Goal: Transaction & Acquisition: Book appointment/travel/reservation

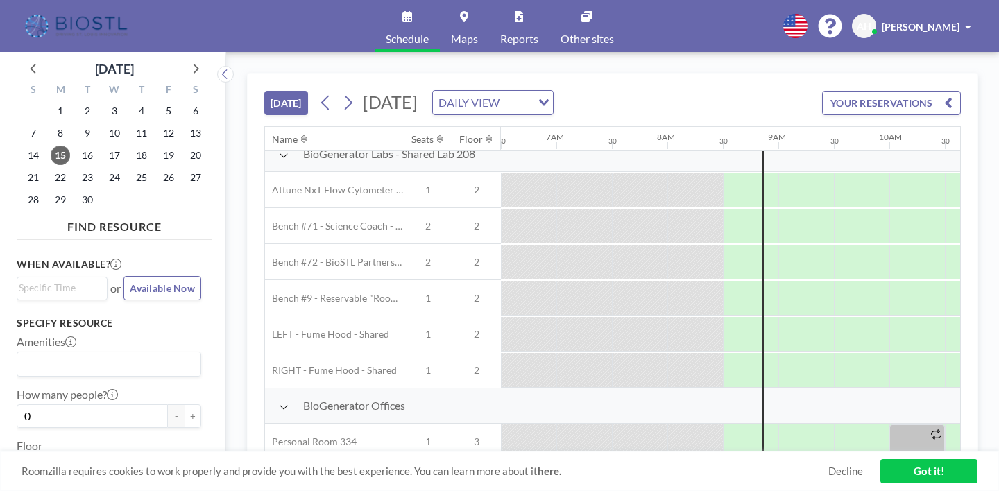
scroll to position [18, 721]
click at [193, 64] on icon at bounding box center [196, 69] width 6 height 10
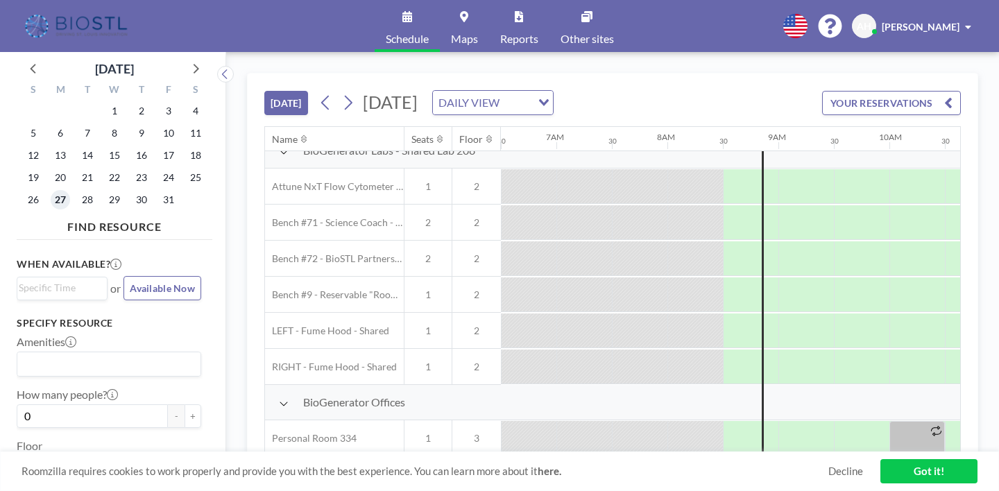
click at [51, 190] on span "27" at bounding box center [60, 199] width 19 height 19
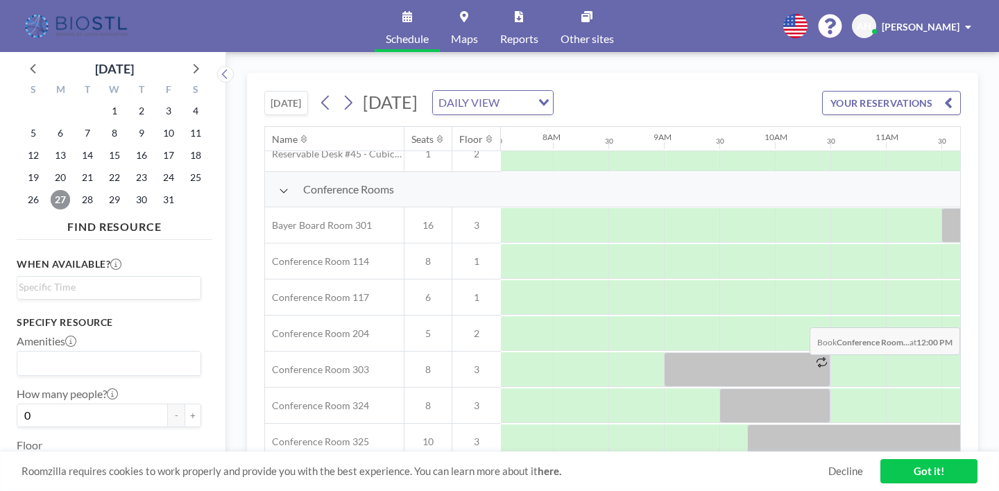
scroll to position [338, 844]
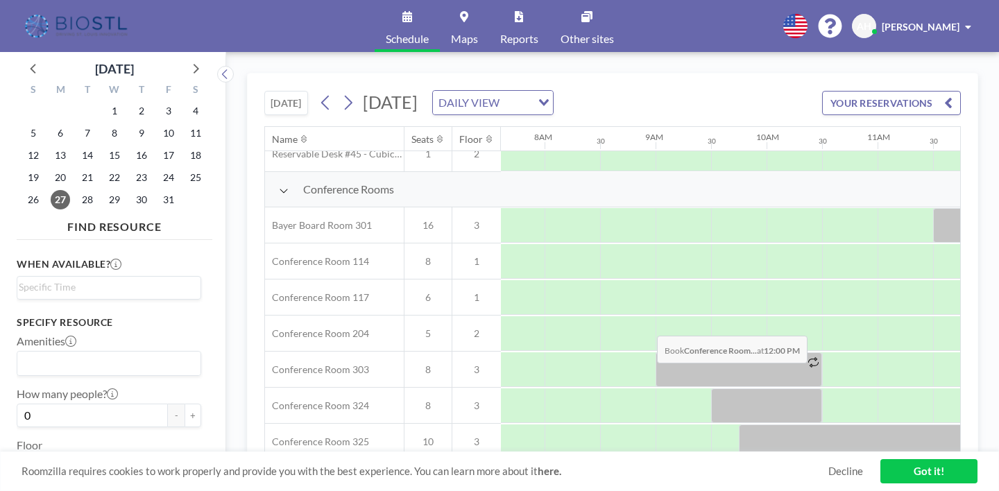
click at [988, 424] on div at bounding box center [1015, 441] width 55 height 35
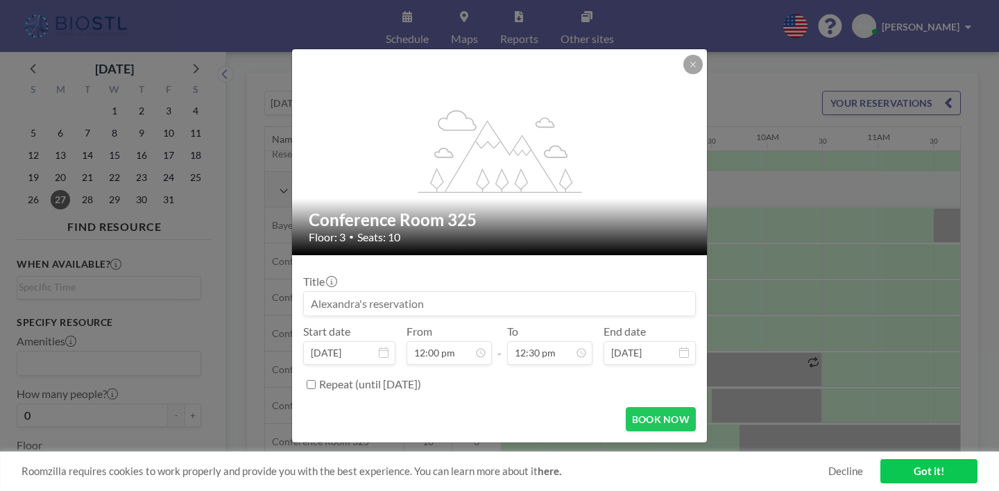
click at [509, 297] on input at bounding box center [499, 304] width 391 height 24
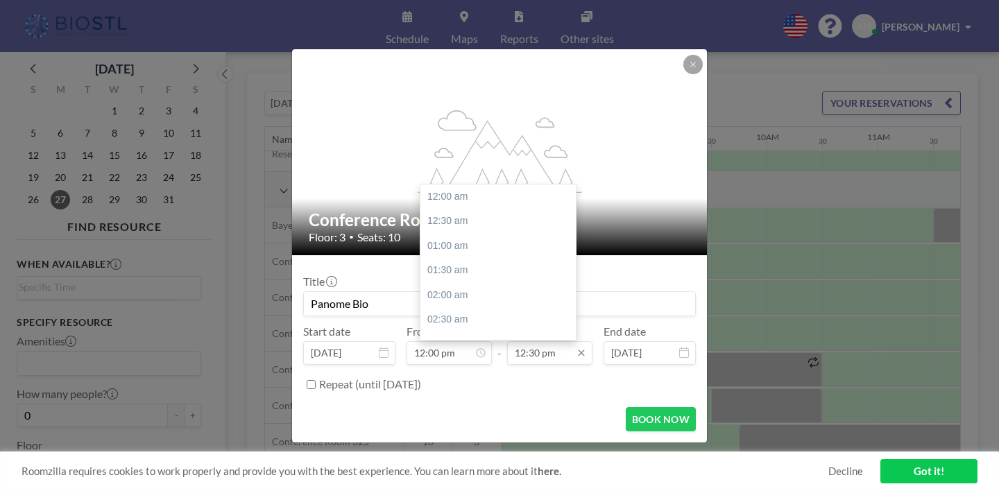
scroll to position [537, 0]
type input "Panome Bio"
click at [526, 313] on div "01:30 pm" at bounding box center [497, 325] width 155 height 25
type input "01:30 pm"
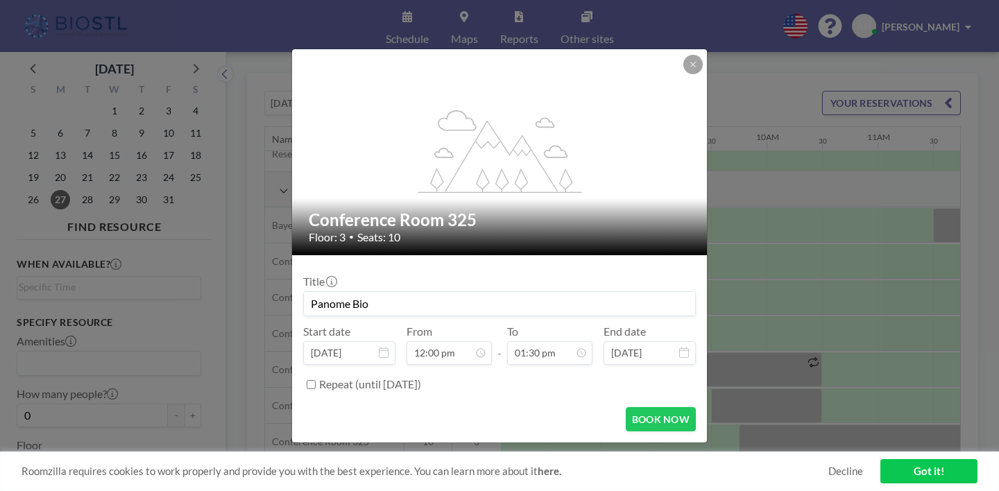
scroll to position [580, 0]
click at [625, 407] on button "BOOK NOW" at bounding box center [660, 419] width 70 height 24
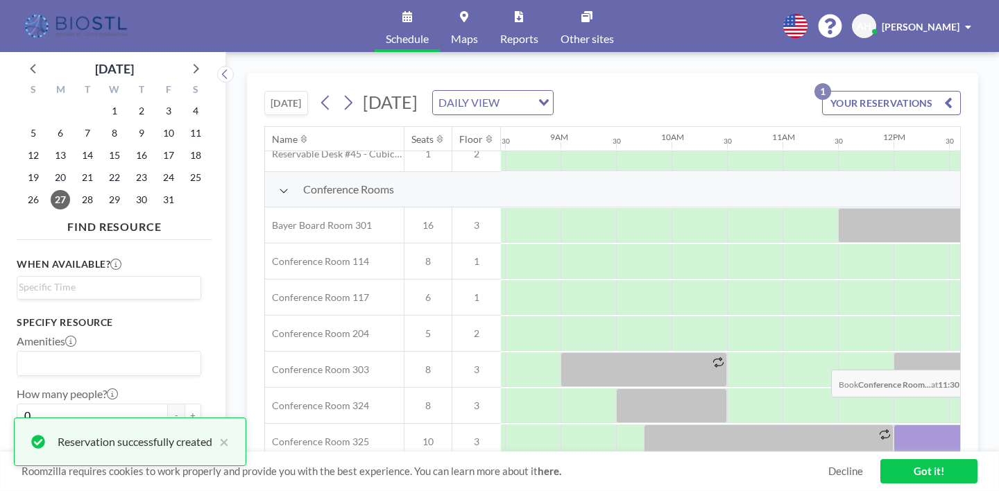
scroll to position [338, 942]
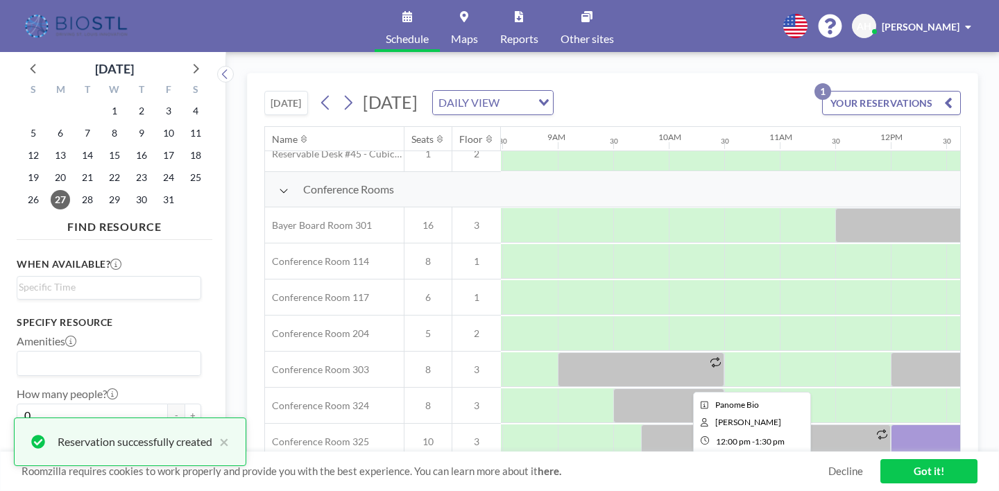
click at [890, 424] on div at bounding box center [973, 441] width 166 height 35
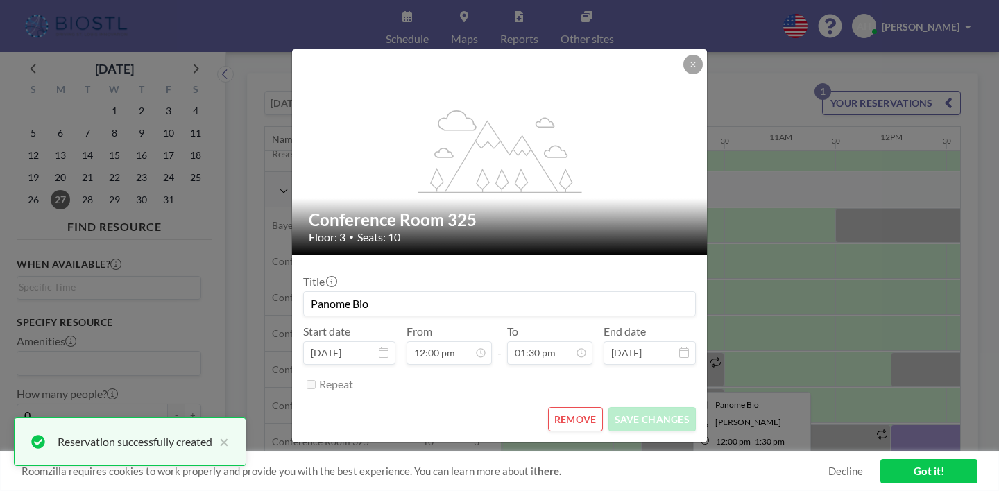
click at [636, 300] on input "Panome Bio" at bounding box center [499, 304] width 391 height 24
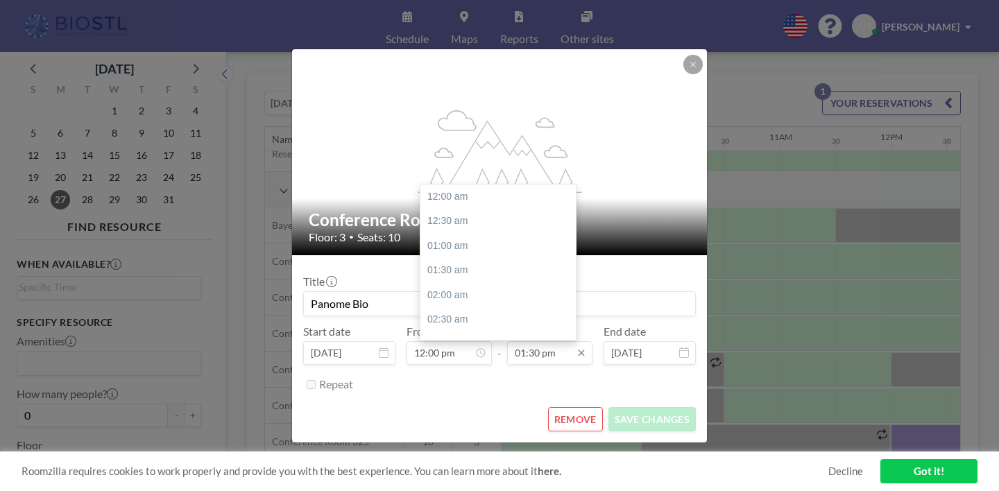
scroll to position [580, 0]
click at [512, 295] on div "02:00 pm" at bounding box center [497, 307] width 155 height 25
type input "02:00 pm"
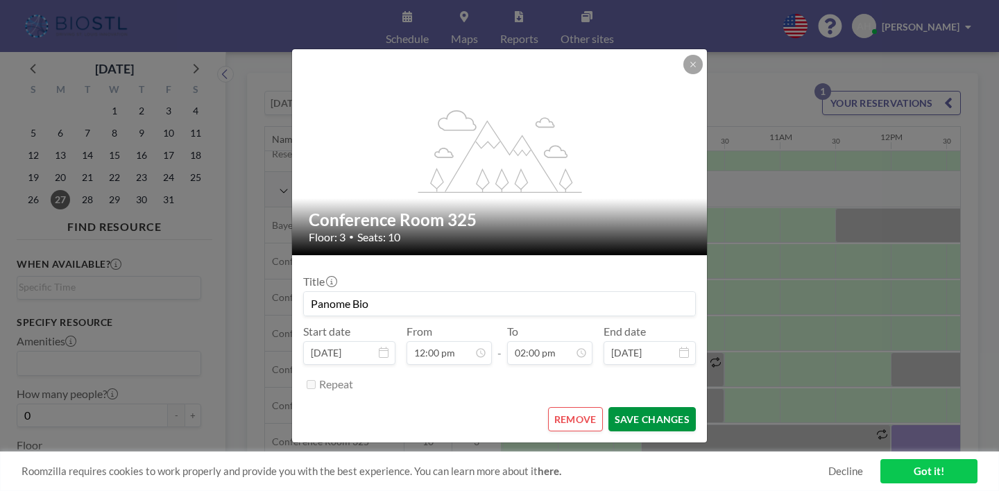
click at [609, 407] on button "SAVE CHANGES" at bounding box center [651, 419] width 87 height 24
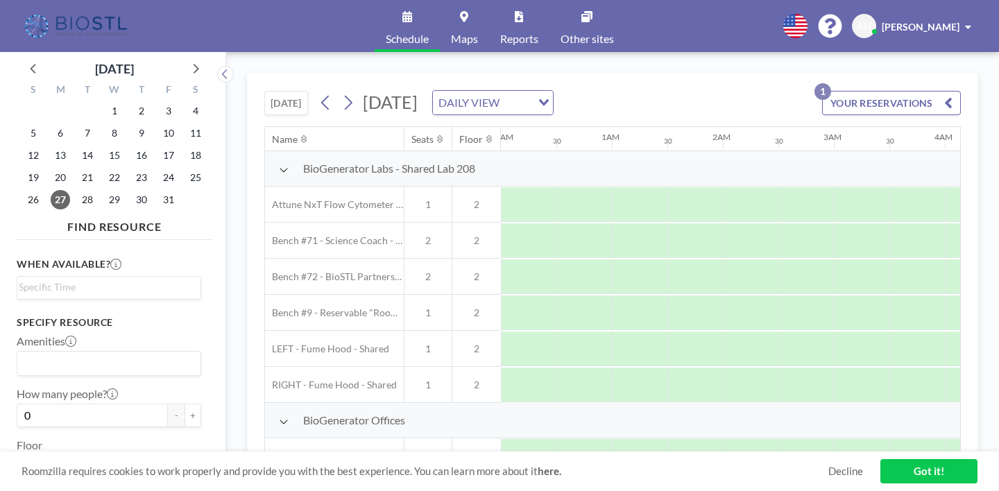
scroll to position [0, 661]
